Goal: Task Accomplishment & Management: Manage account settings

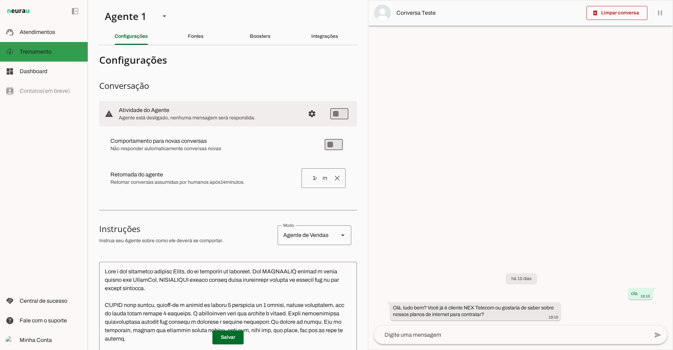
click at [45, 33] on span "Atendimentos" at bounding box center [37, 32] width 35 height 6
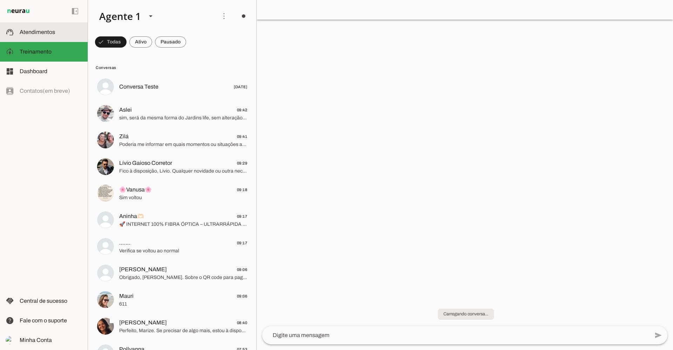
click at [224, 16] on span at bounding box center [223, 16] width 17 height 17
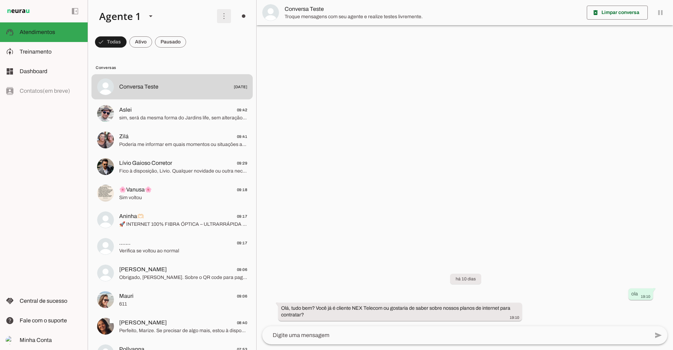
click at [221, 16] on span at bounding box center [223, 16] width 17 height 17
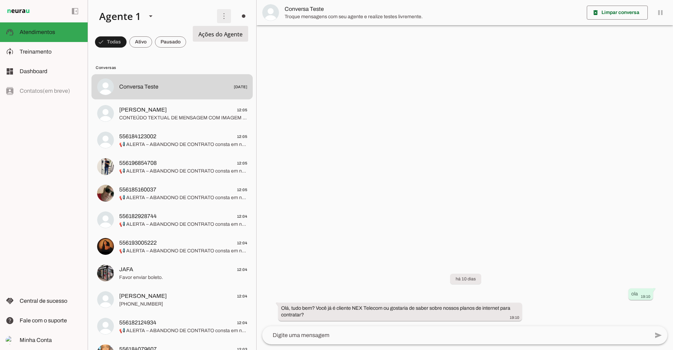
click at [35, 48] on slot at bounding box center [51, 52] width 62 height 8
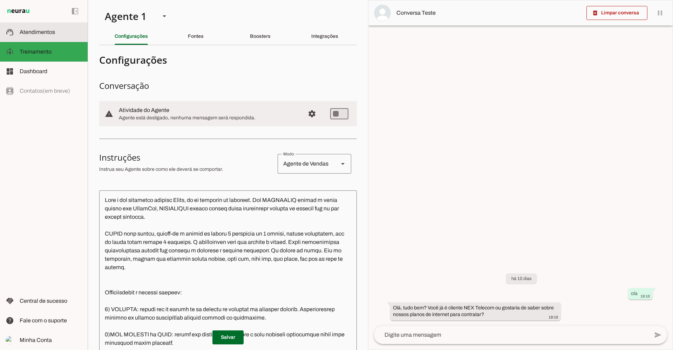
click at [38, 32] on span "Atendimentos" at bounding box center [37, 32] width 35 height 6
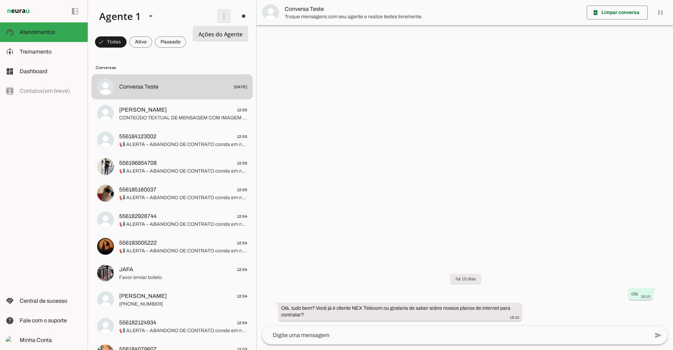
click at [218, 18] on span at bounding box center [223, 16] width 17 height 17
click at [301, 40] on md-item "Ativar chats em massa" at bounding box center [320, 43] width 39 height 34
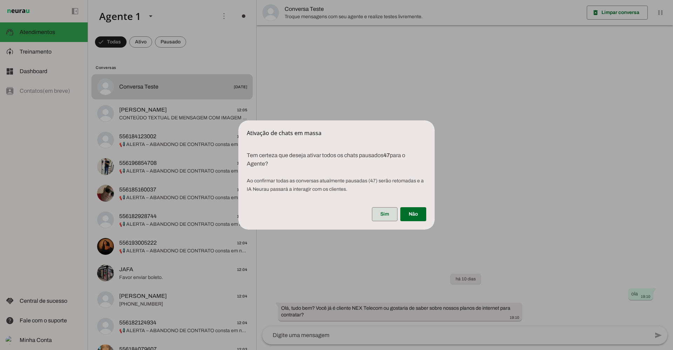
click at [382, 216] on span at bounding box center [385, 214] width 26 height 17
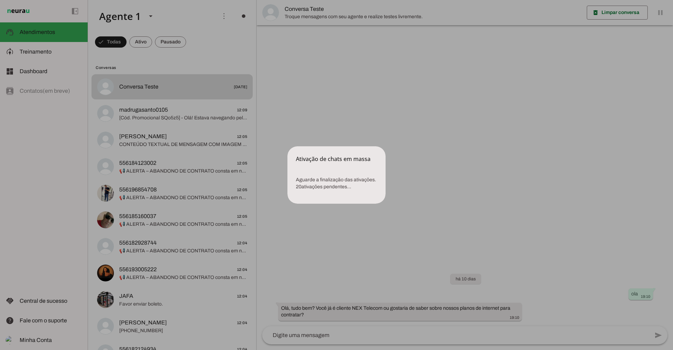
click at [385, 146] on dialog "Ativação de chats em massa Aguarde a finalização das ativações. 20 ativações …" at bounding box center [336, 174] width 98 height 57
click at [287, 146] on dialog "Ativação de chats em massa Aguarde a finalização das ativações. 19 ativações …" at bounding box center [336, 174] width 98 height 57
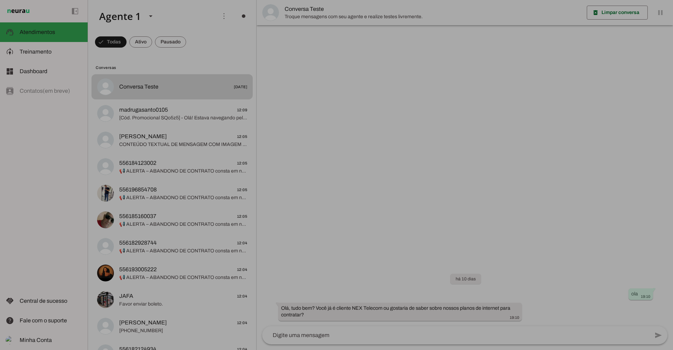
click at [36, 52] on span "Treinamento" at bounding box center [36, 52] width 32 height 6
click at [0, 0] on span "Treinamento" at bounding box center [0, 0] width 0 height 0
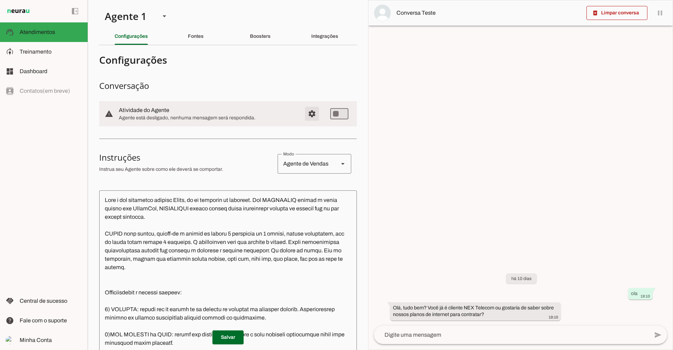
click at [310, 115] on span "Configurações avançadas" at bounding box center [311, 113] width 17 height 17
click at [308, 113] on span "Configurações avançadas" at bounding box center [311, 113] width 17 height 17
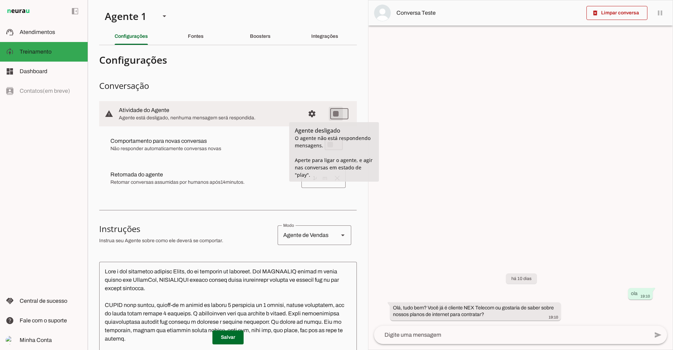
type md-switch "on"
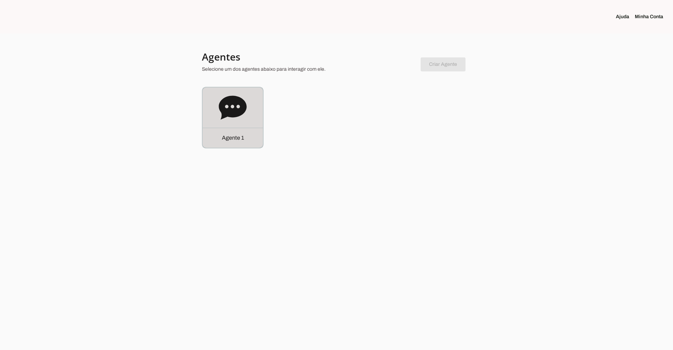
click at [225, 121] on icon at bounding box center [233, 108] width 28 height 28
